Goal: Task Accomplishment & Management: Manage account settings

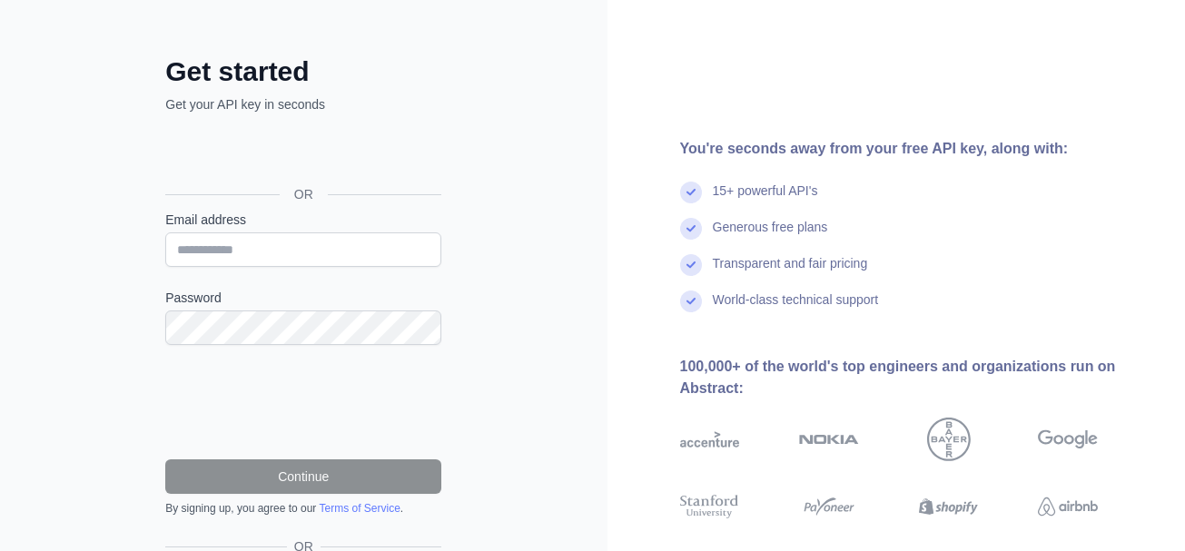
scroll to position [193, 0]
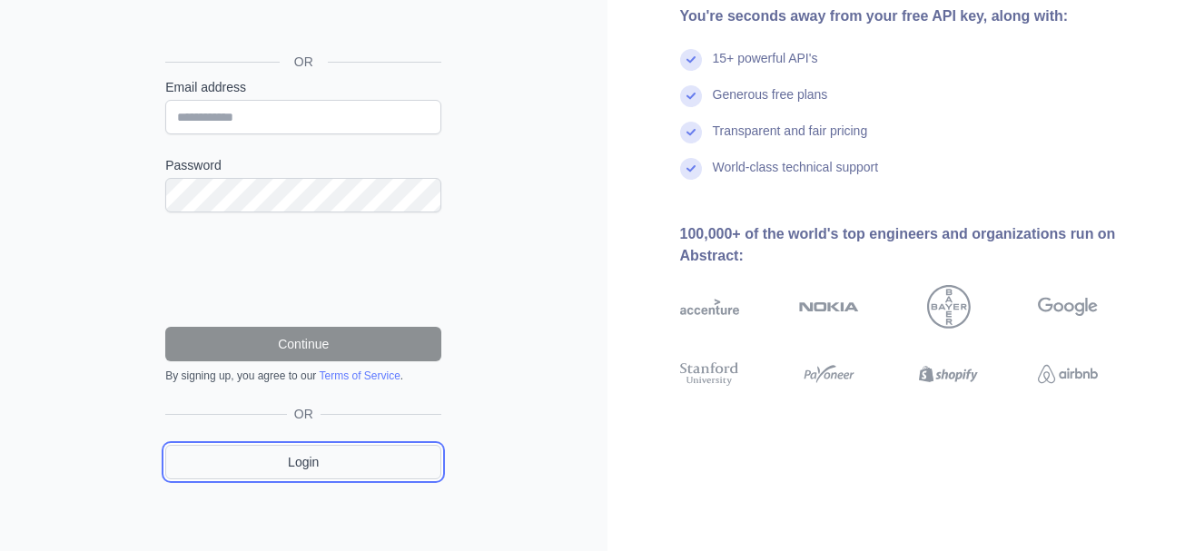
click at [328, 457] on link "Login" at bounding box center [303, 462] width 276 height 35
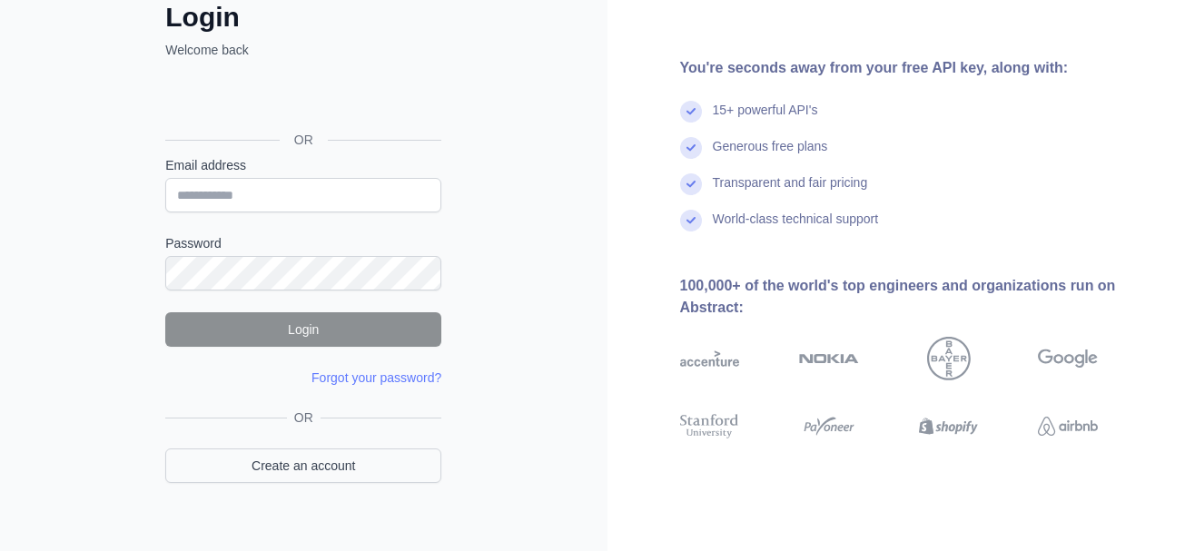
scroll to position [116, 0]
click at [311, 472] on link "Create an account" at bounding box center [303, 465] width 276 height 35
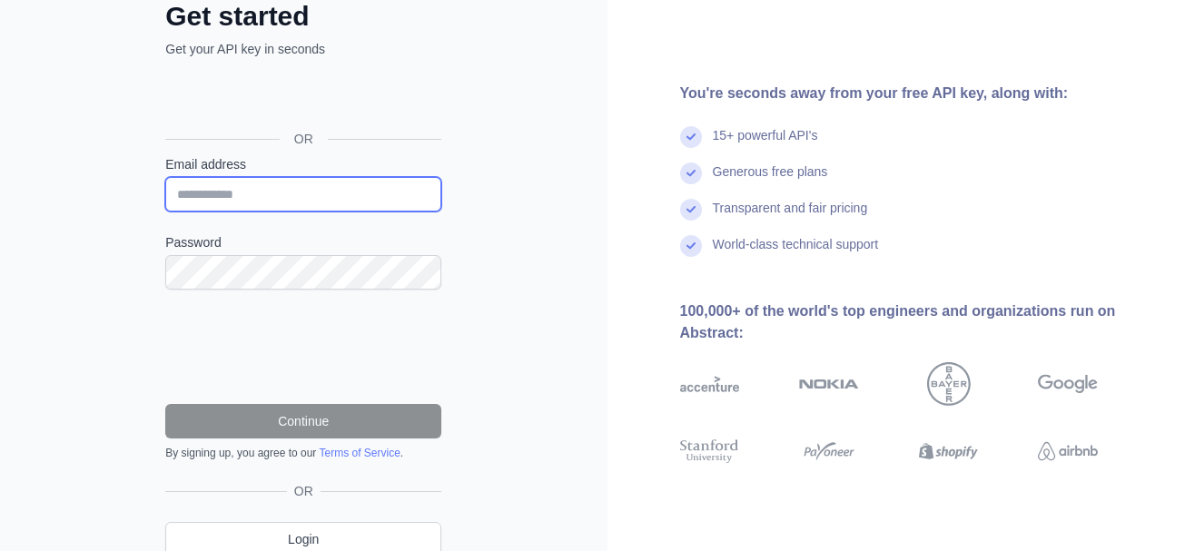
click at [327, 200] on input "Email address" at bounding box center [303, 194] width 276 height 35
type input "**********"
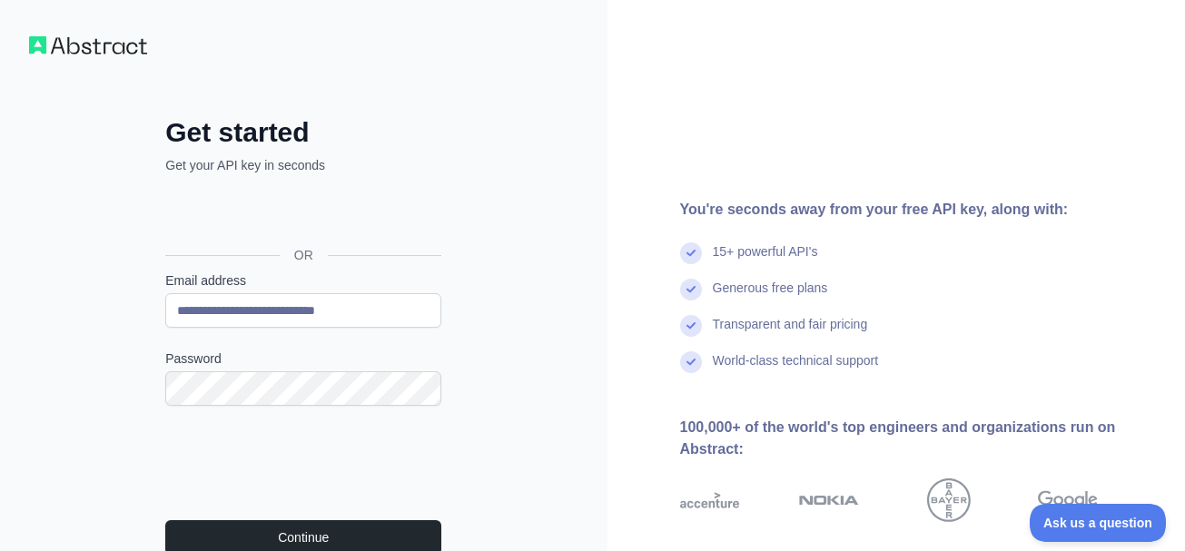
scroll to position [193, 0]
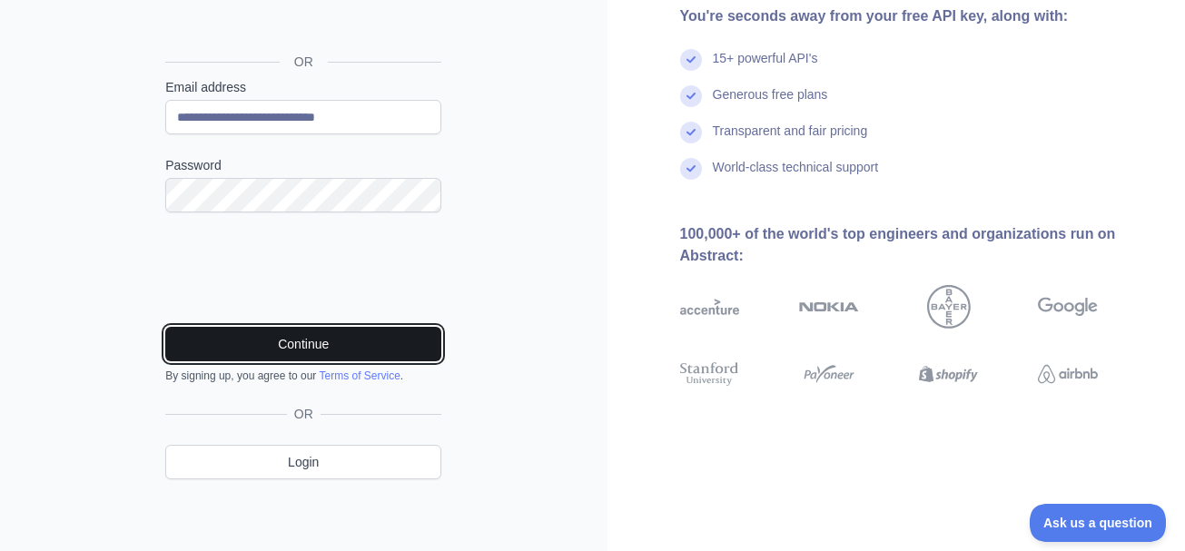
click at [289, 335] on button "Continue" at bounding box center [303, 344] width 276 height 35
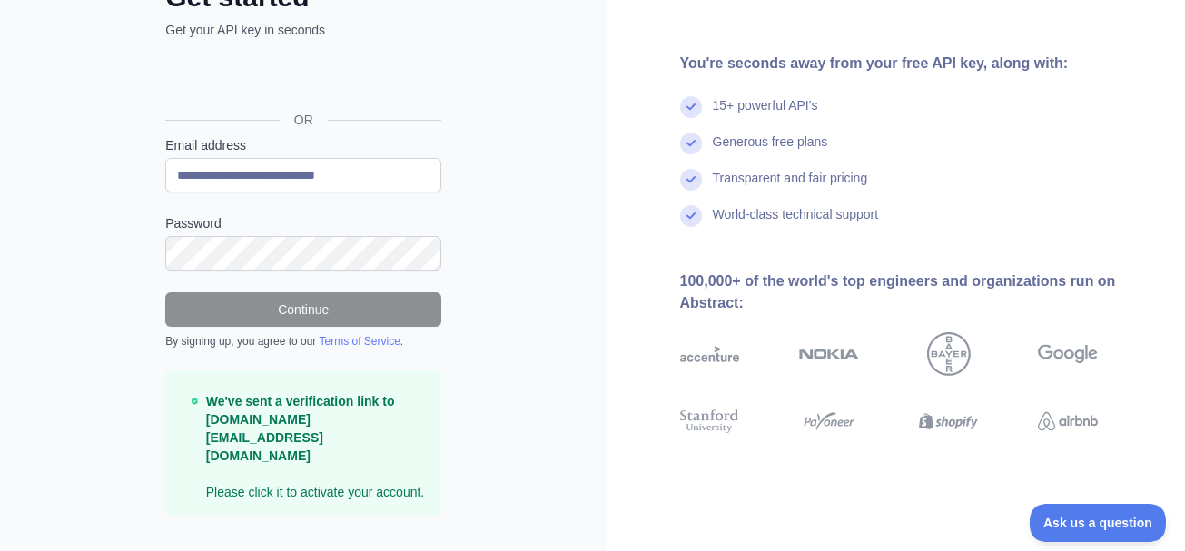
scroll to position [0, 0]
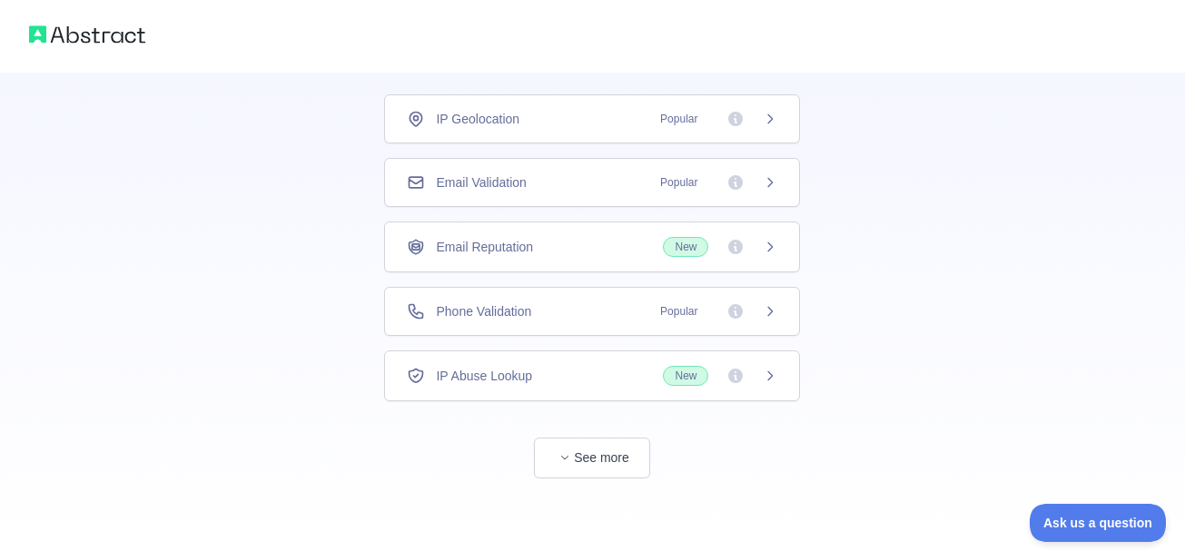
scroll to position [115, 0]
click at [620, 460] on button "See more" at bounding box center [592, 459] width 116 height 41
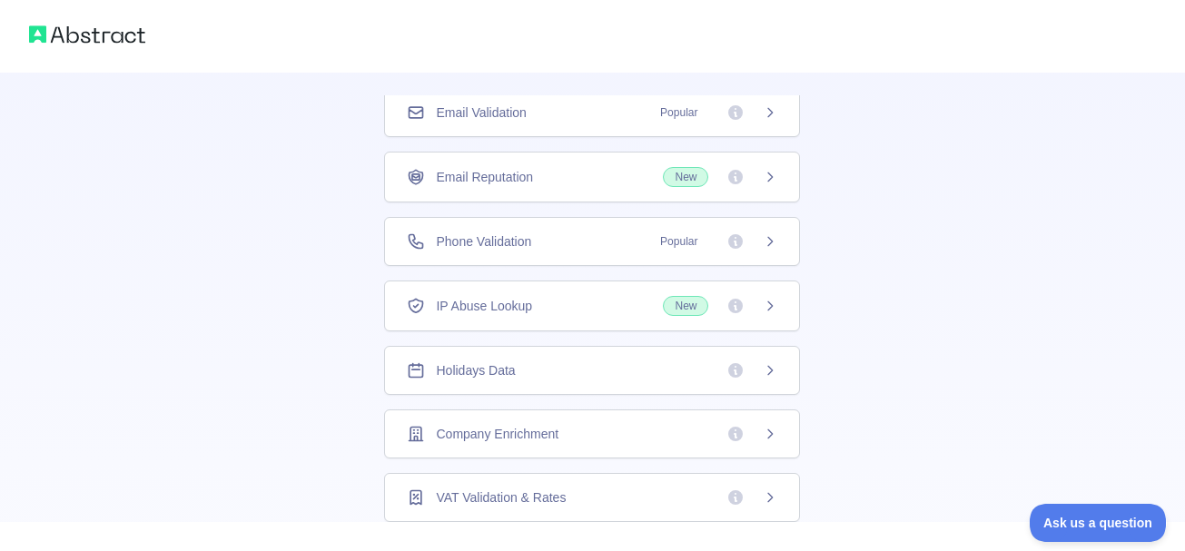
click at [650, 370] on div "Holidays Data" at bounding box center [592, 370] width 370 height 18
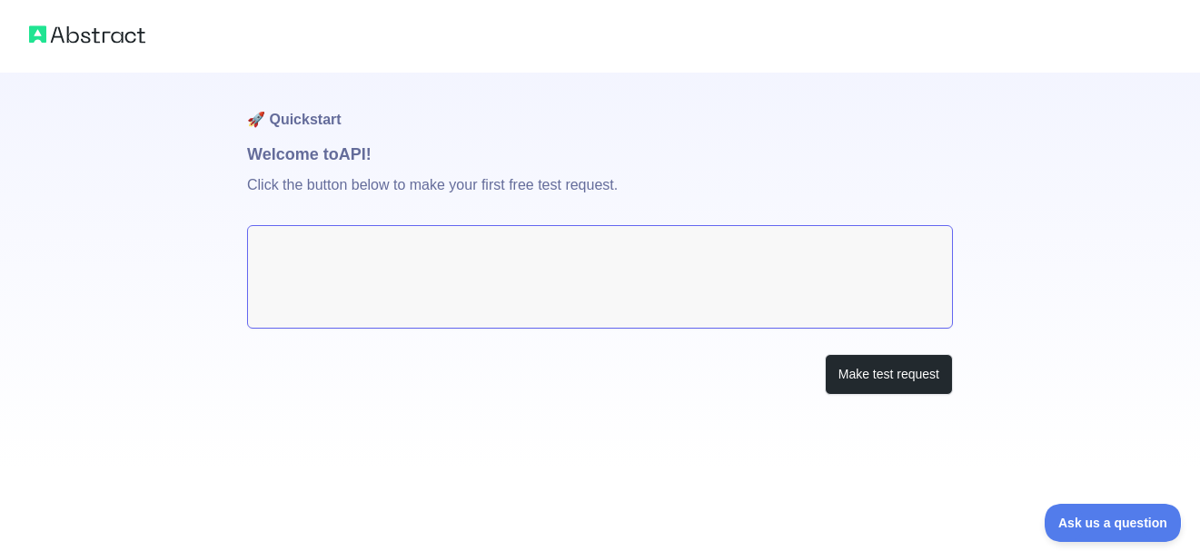
click at [546, 253] on textarea at bounding box center [600, 277] width 706 height 104
click at [351, 229] on textarea at bounding box center [600, 277] width 706 height 104
click at [351, 250] on textarea at bounding box center [600, 277] width 706 height 104
click at [902, 384] on button "Make test request" at bounding box center [889, 374] width 128 height 41
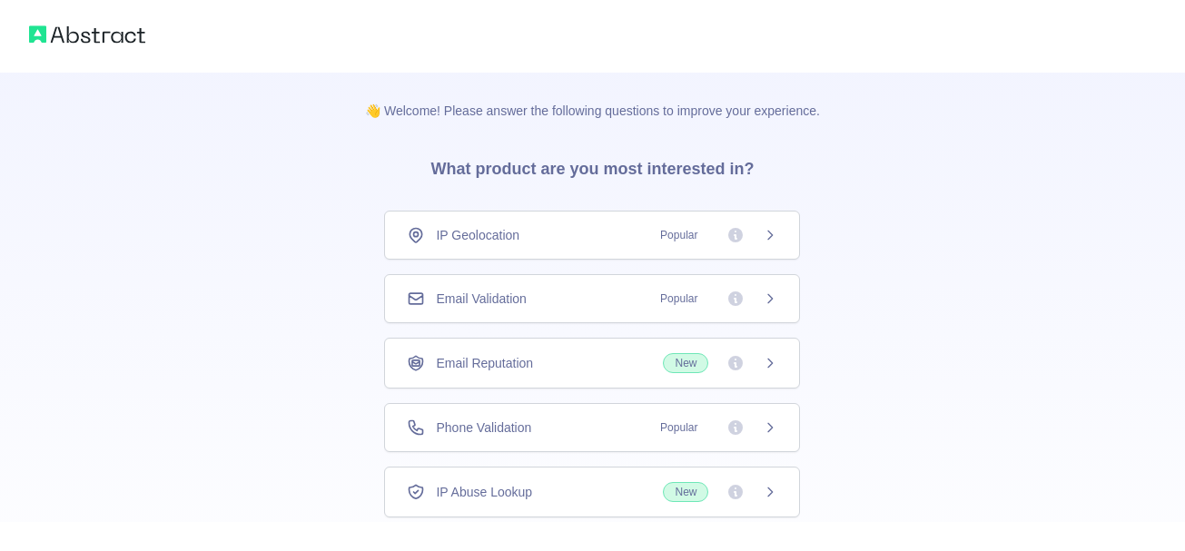
scroll to position [116, 0]
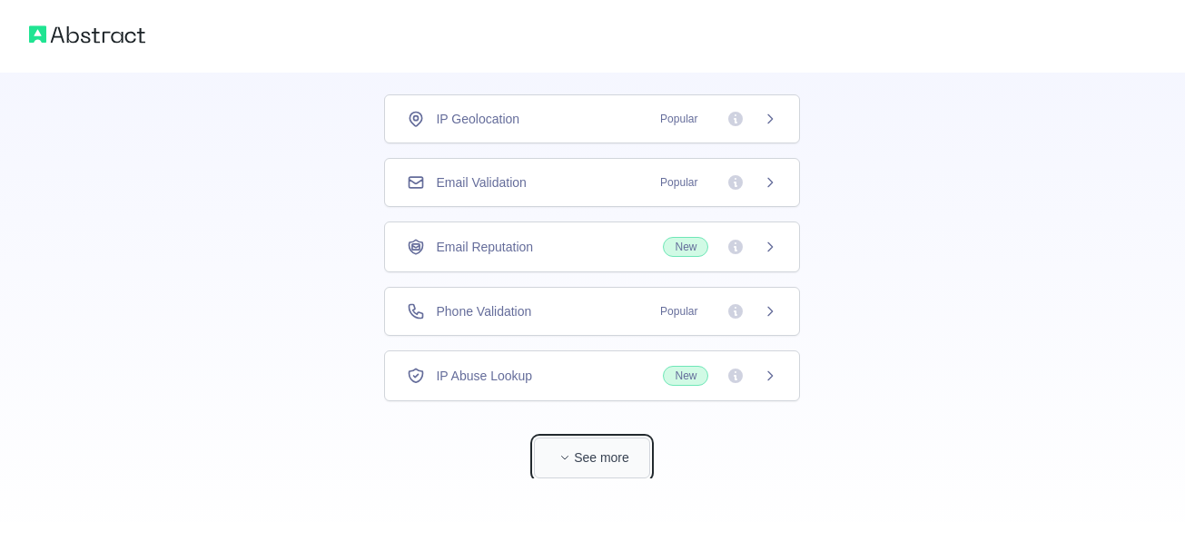
click at [606, 457] on button "See more" at bounding box center [592, 458] width 116 height 41
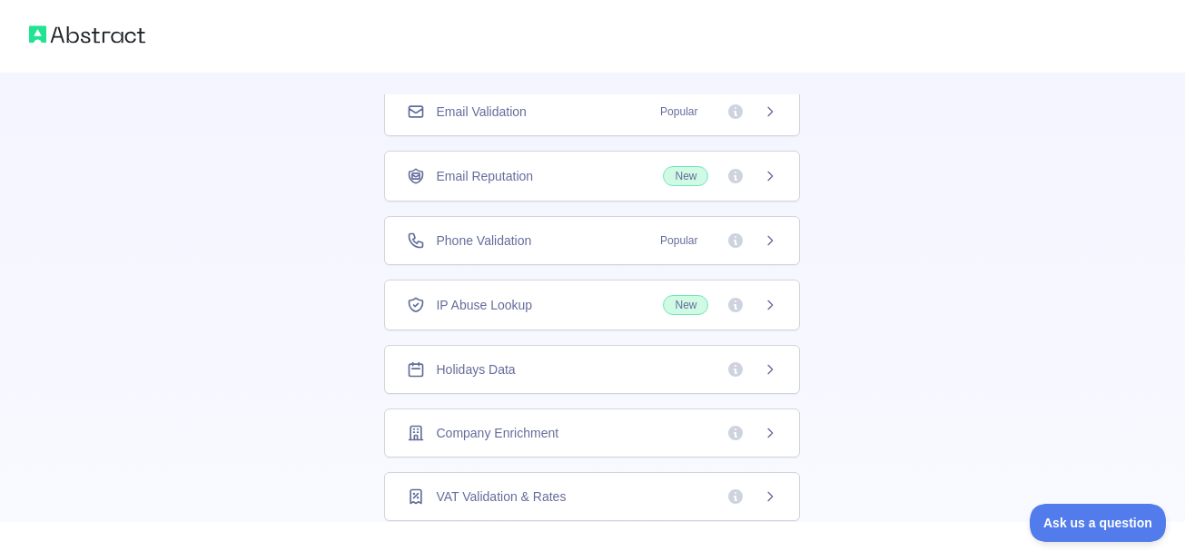
scroll to position [0, 0]
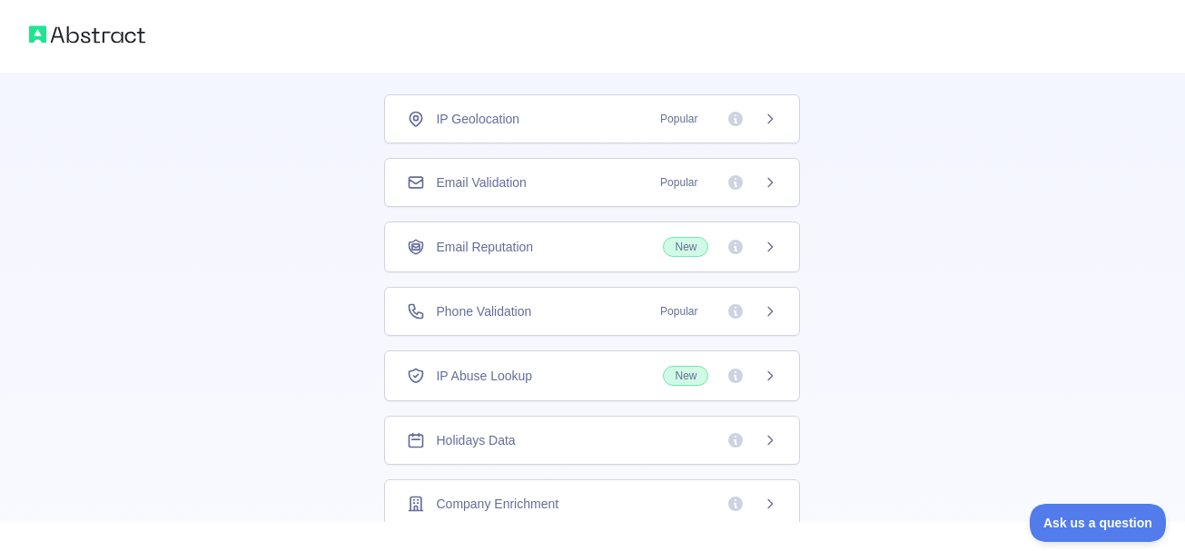
click at [549, 124] on div "IP Geolocation Popular" at bounding box center [592, 119] width 370 height 18
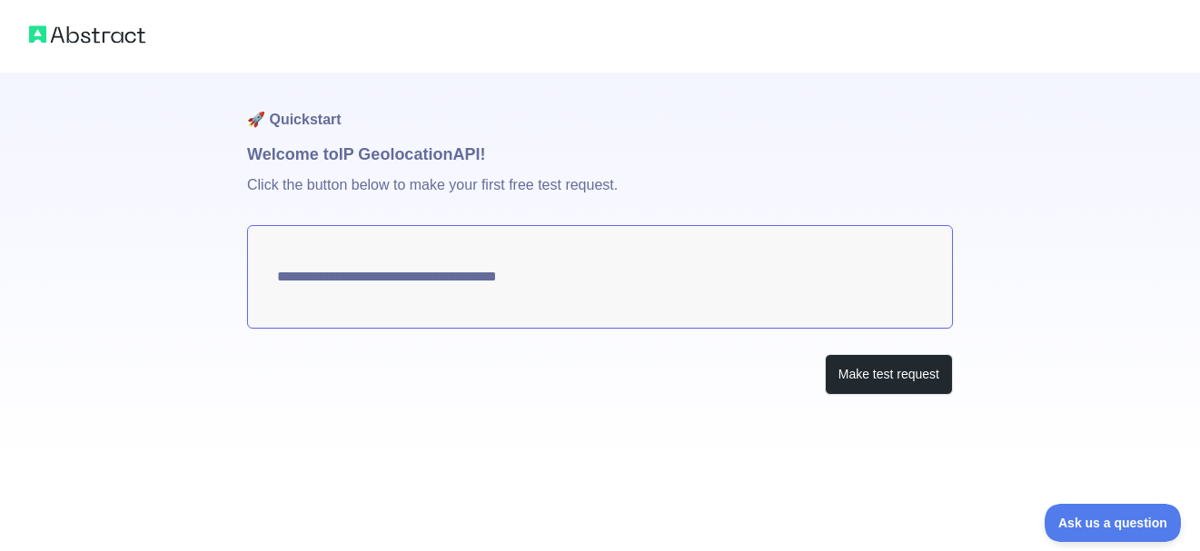
type textarea "**********"
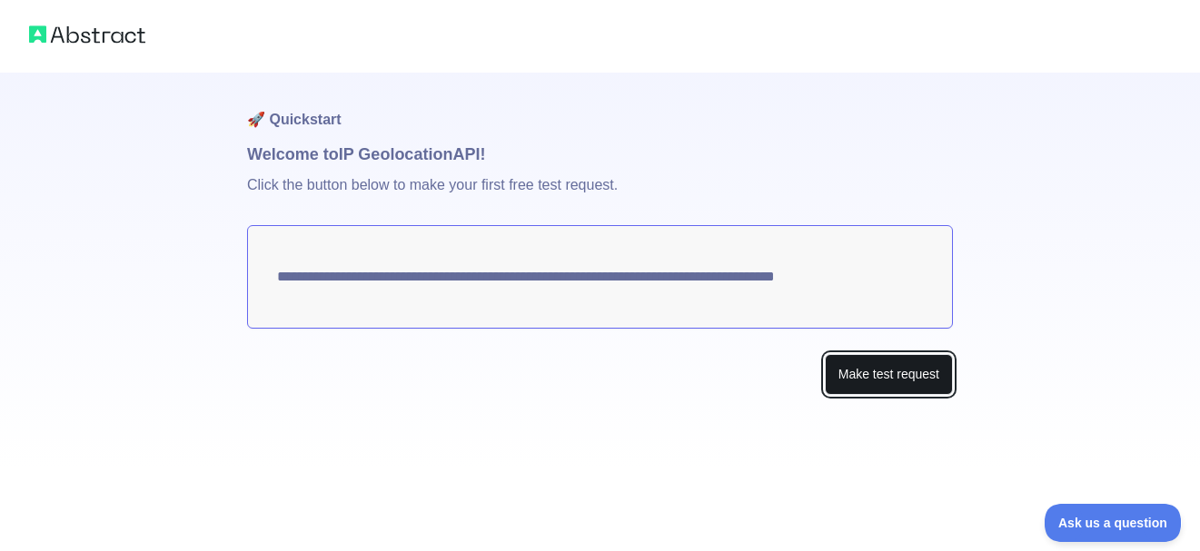
click at [877, 369] on button "Make test request" at bounding box center [889, 374] width 128 height 41
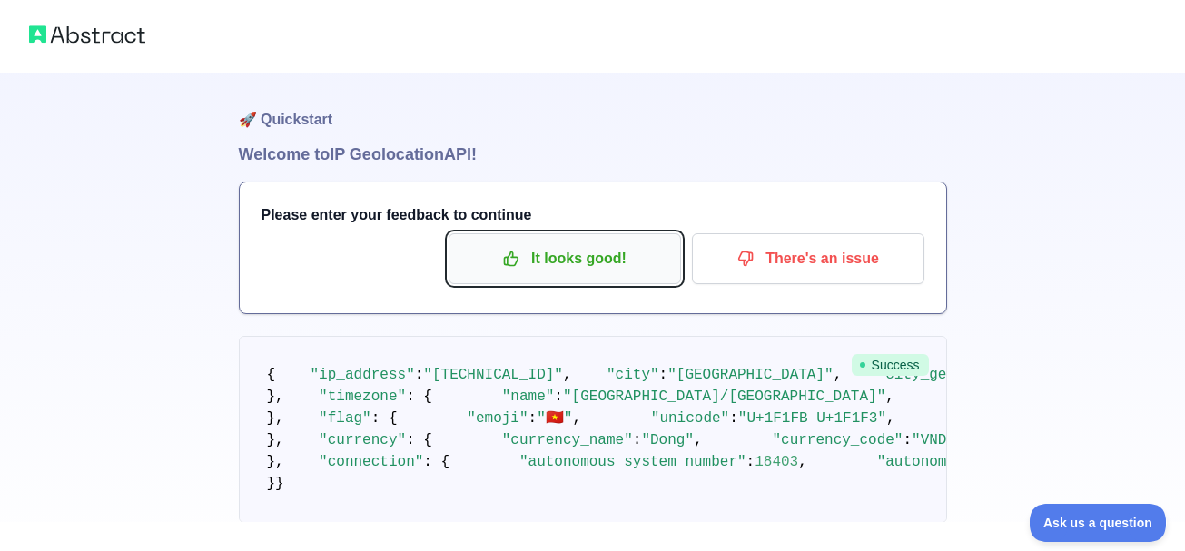
click at [655, 267] on p "It looks good!" at bounding box center [564, 258] width 205 height 31
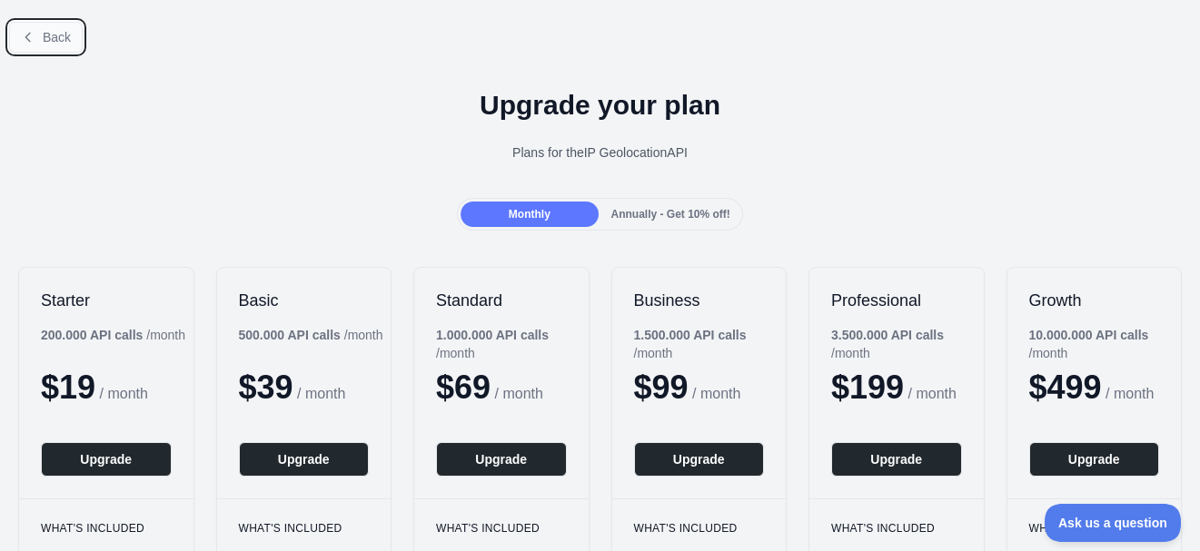
click at [50, 40] on span "Back" at bounding box center [57, 37] width 28 height 15
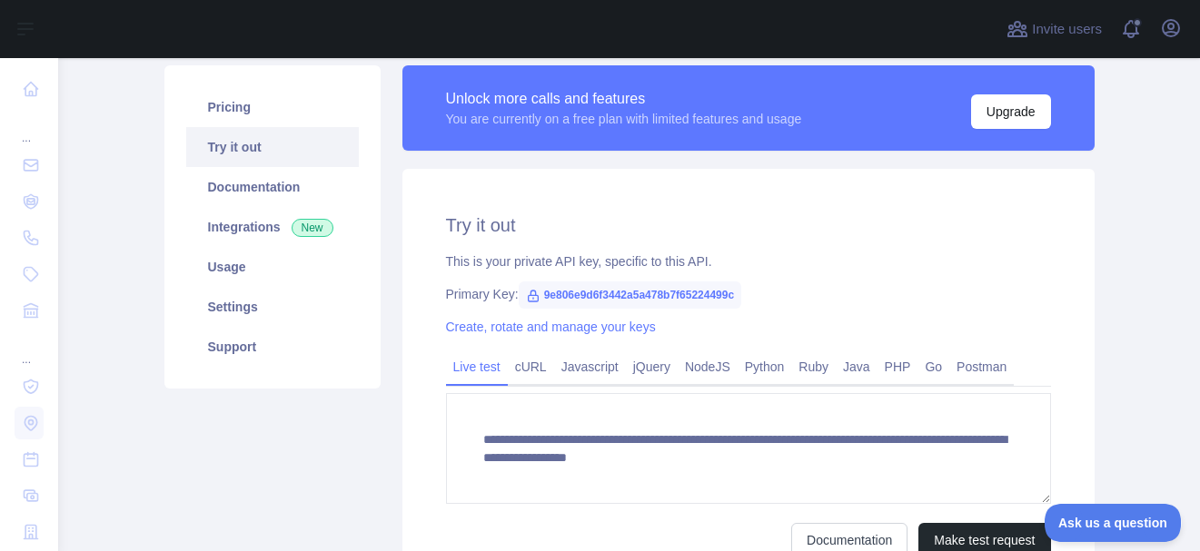
scroll to position [128, 0]
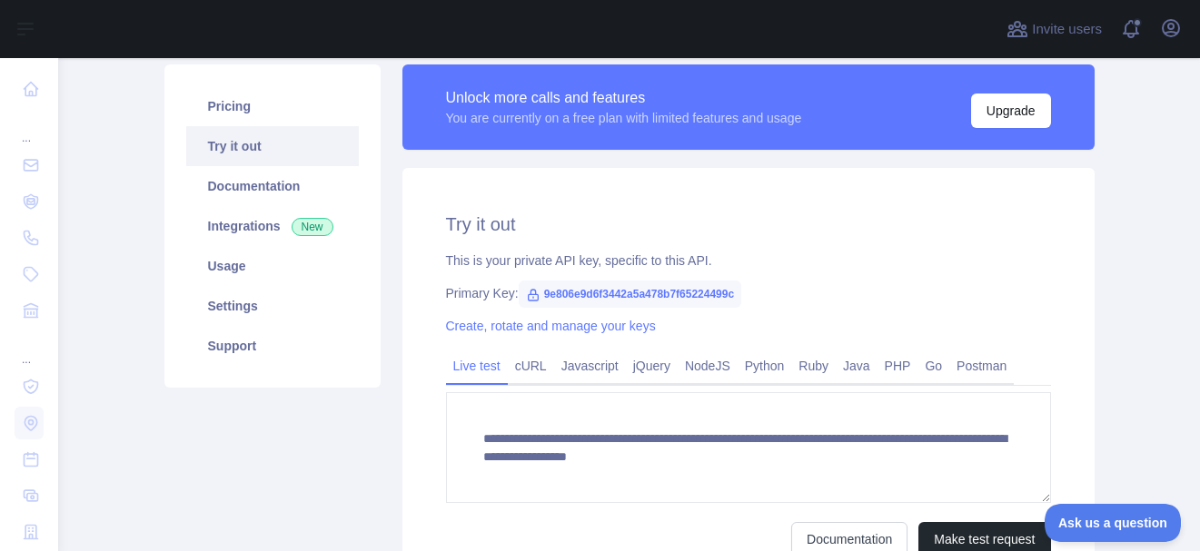
click at [726, 292] on span "9e806e9d6f3442a5a478b7f65224499c" at bounding box center [629, 294] width 223 height 27
drag, startPoint x: 726, startPoint y: 292, endPoint x: 531, endPoint y: 286, distance: 194.4
click at [531, 286] on span "9e806e9d6f3442a5a478b7f65224499c" at bounding box center [629, 294] width 223 height 27
copy span "9e806e9d6f3442a5a478b7f65224499c"
click at [686, 218] on h2 "Try it out" at bounding box center [748, 224] width 605 height 25
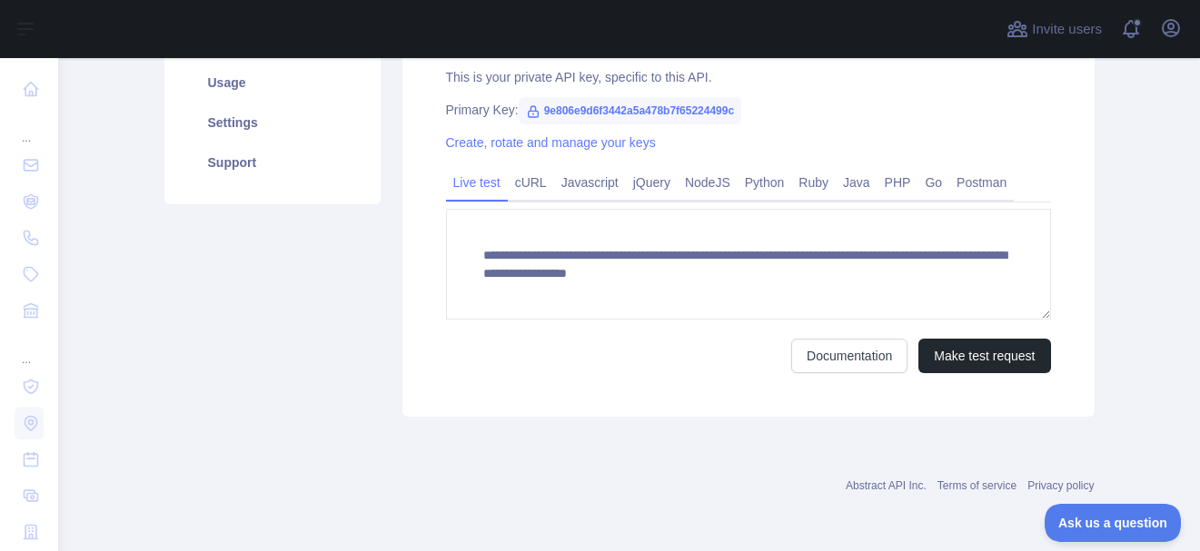
scroll to position [0, 0]
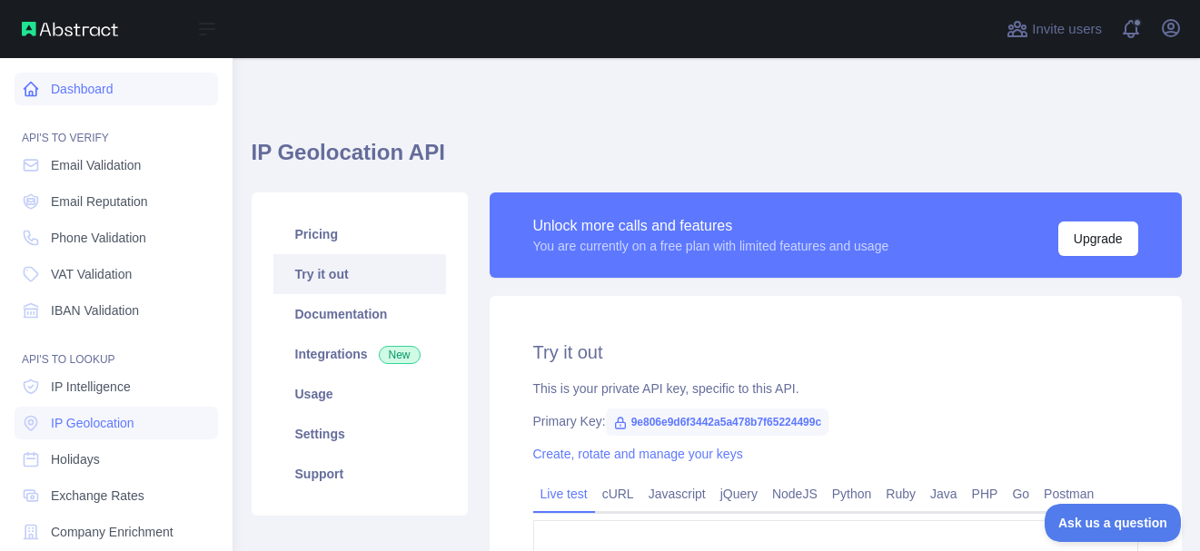
click at [84, 94] on link "Dashboard" at bounding box center [116, 89] width 203 height 33
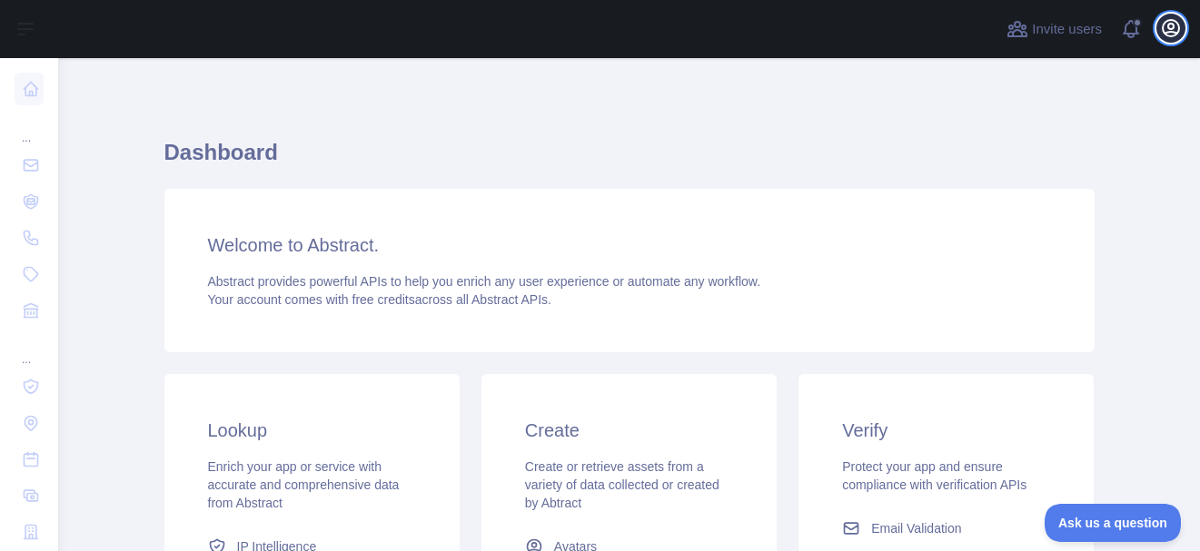
click at [1170, 24] on icon "button" at bounding box center [1170, 28] width 16 height 16
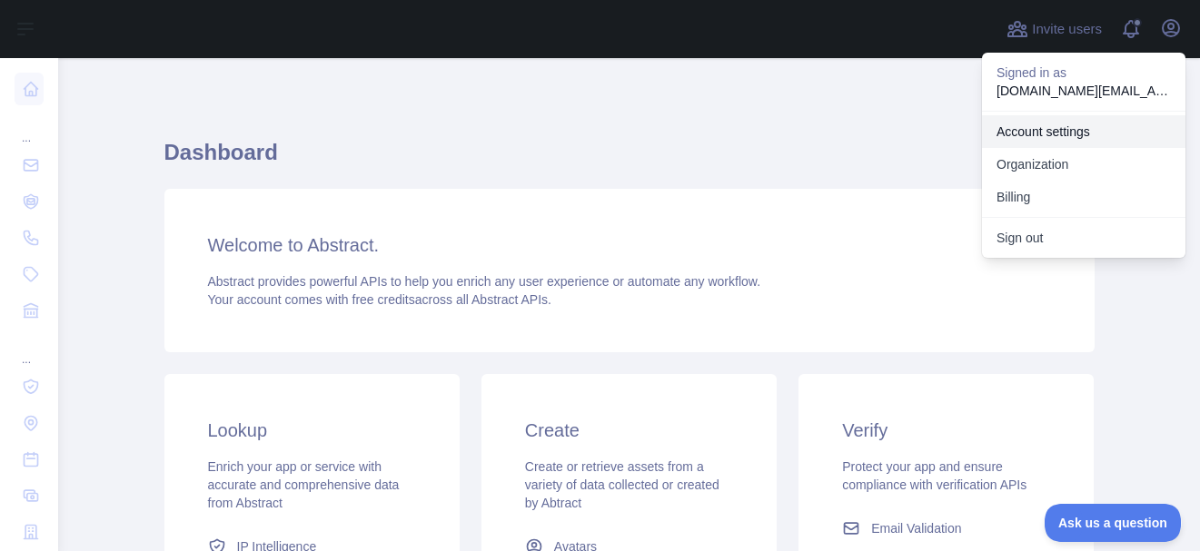
click at [1033, 143] on link "Account settings" at bounding box center [1083, 131] width 203 height 33
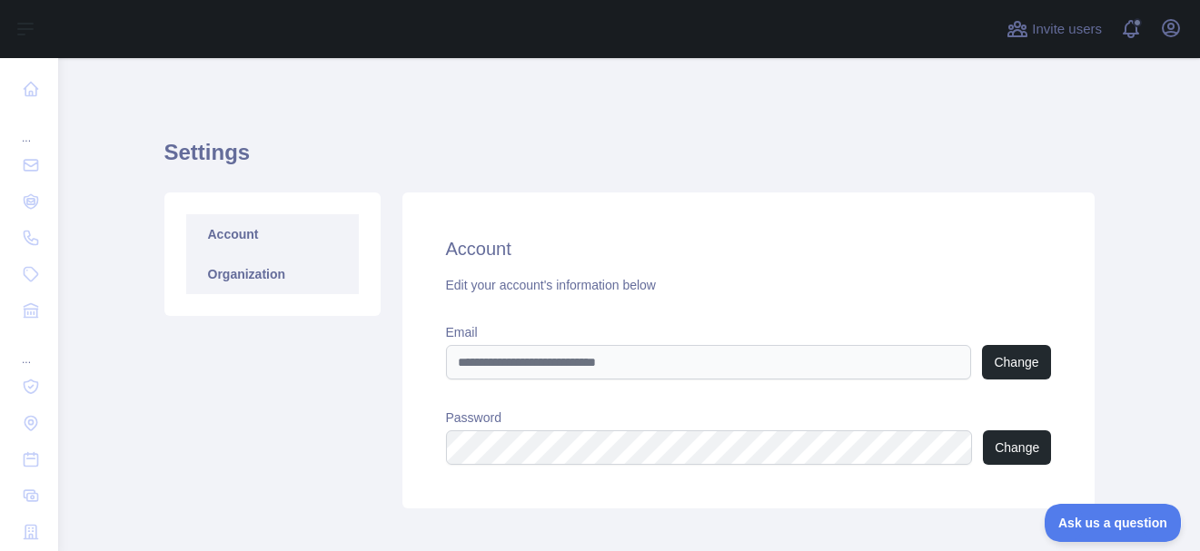
click at [256, 263] on link "Organization" at bounding box center [272, 274] width 173 height 40
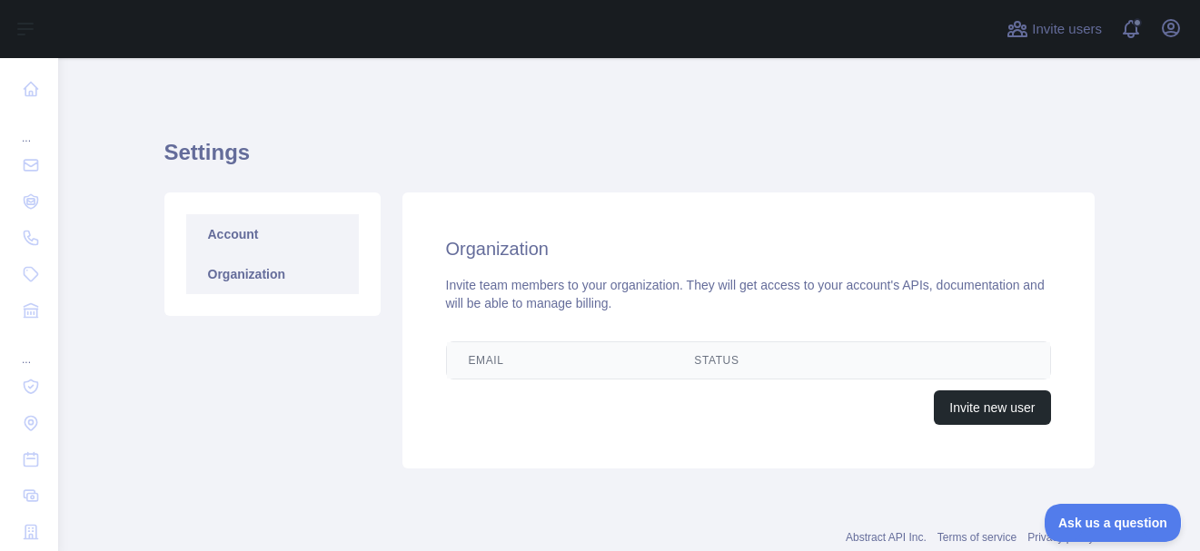
click at [256, 246] on link "Account" at bounding box center [272, 234] width 173 height 40
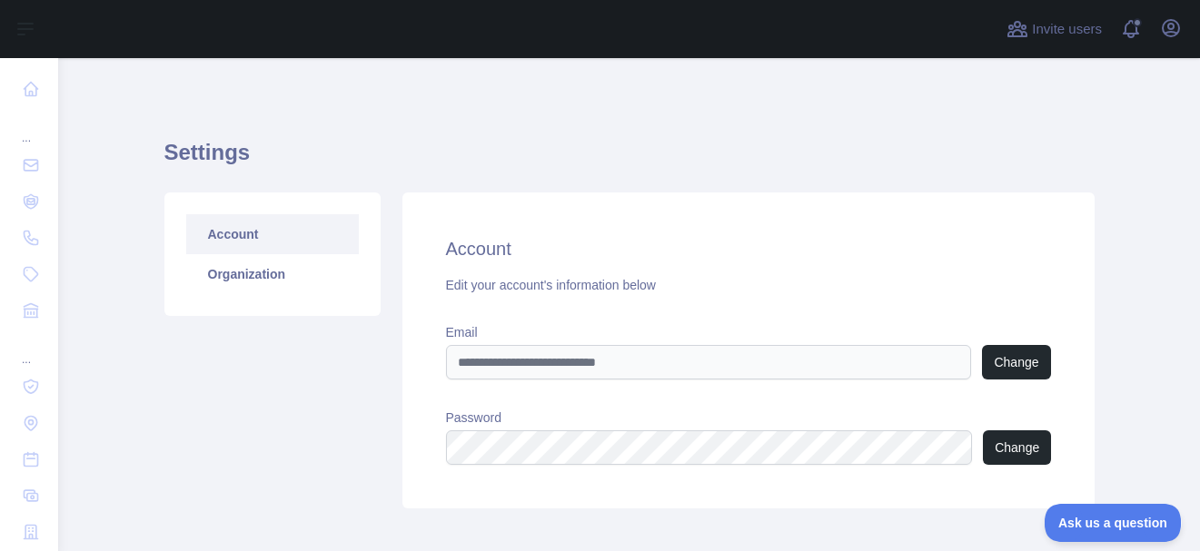
click at [683, 180] on h1 "Settings" at bounding box center [629, 160] width 930 height 44
